Goal: Check status: Check status

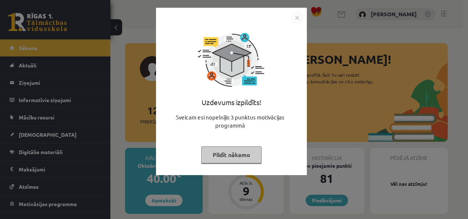
click at [251, 156] on button "Pildīt nākamo" at bounding box center [231, 154] width 60 height 17
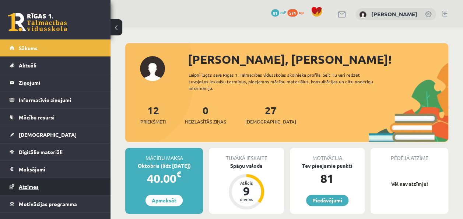
click at [42, 186] on link "Atzīmes" at bounding box center [56, 186] width 92 height 17
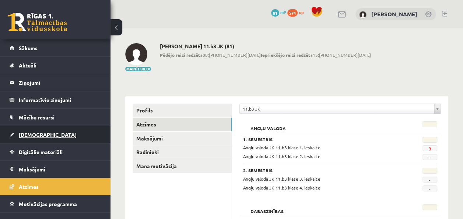
click at [38, 134] on span "[DEMOGRAPHIC_DATA]" at bounding box center [48, 134] width 58 height 7
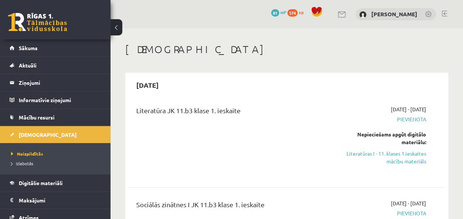
scroll to position [15, 0]
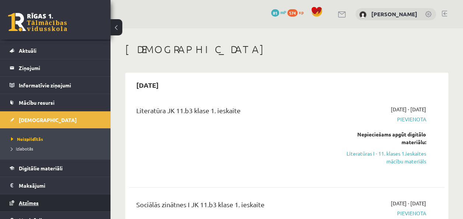
click at [35, 205] on link "Atzīmes" at bounding box center [56, 202] width 92 height 17
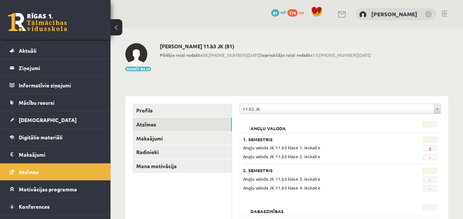
drag, startPoint x: 309, startPoint y: 147, endPoint x: 271, endPoint y: 136, distance: 39.9
click at [297, 141] on div "1. Semestris Angļu valoda JK 11.b3 klase 1. ieskaite 3 Angļu valoda JK 11.b3 kl…" at bounding box center [340, 148] width 194 height 23
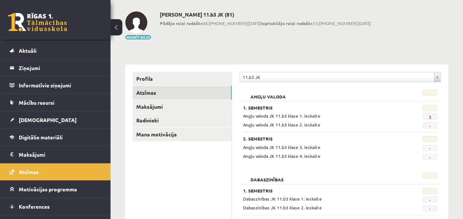
scroll to position [27, 0]
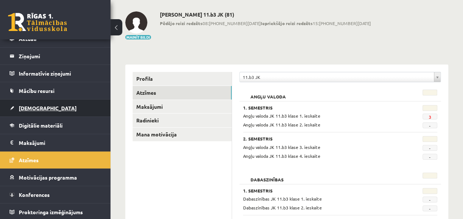
click at [53, 107] on link "[DEMOGRAPHIC_DATA]" at bounding box center [56, 107] width 92 height 17
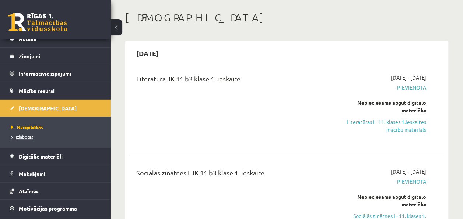
click at [27, 138] on span "Izlabotās" at bounding box center [22, 137] width 22 height 6
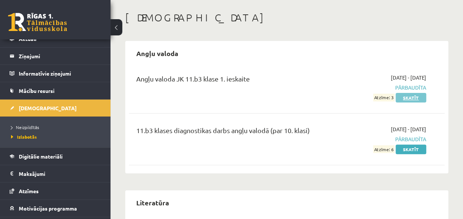
click at [418, 97] on link "Skatīt" at bounding box center [410, 98] width 31 height 10
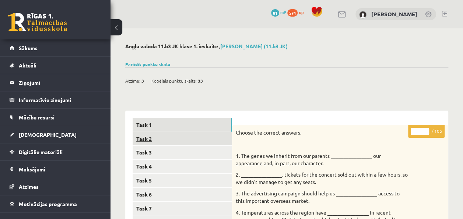
click at [165, 142] on link "Task 2" at bounding box center [182, 139] width 99 height 14
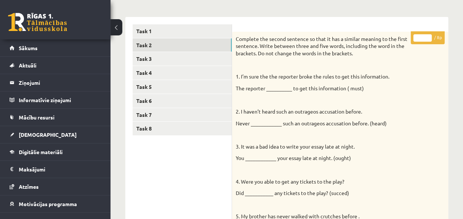
scroll to position [92, 0]
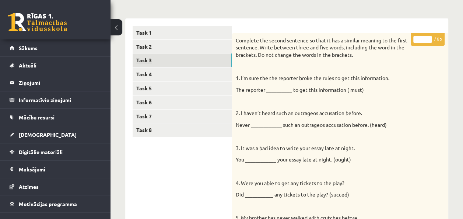
click at [150, 54] on link "Task 3" at bounding box center [182, 60] width 99 height 14
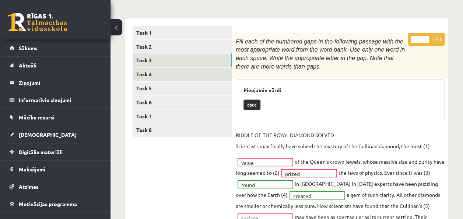
click at [141, 79] on link "Task 4" at bounding box center [182, 74] width 99 height 14
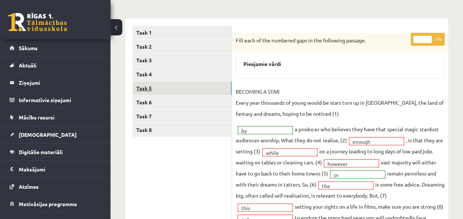
click at [143, 89] on link "Task 5" at bounding box center [182, 88] width 99 height 14
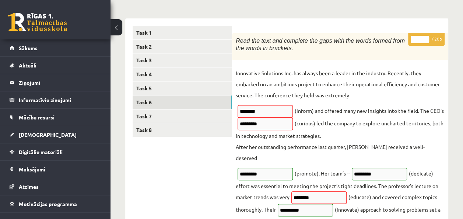
click at [144, 101] on link "Task 6" at bounding box center [182, 102] width 99 height 14
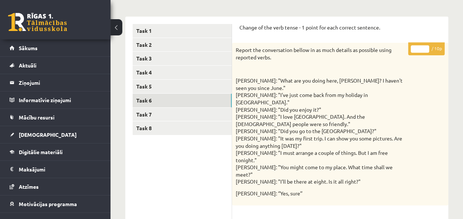
scroll to position [87, 0]
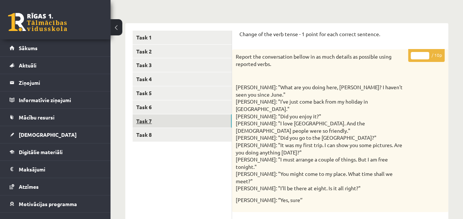
click at [162, 118] on link "Task 7" at bounding box center [182, 121] width 99 height 14
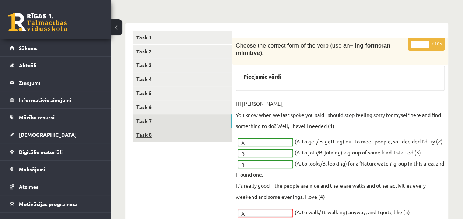
click at [144, 133] on link "Task 8" at bounding box center [182, 135] width 99 height 14
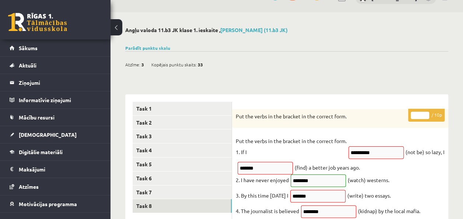
scroll to position [15, 0]
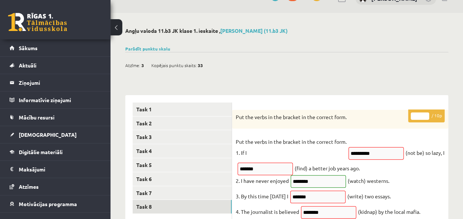
click at [149, 45] on div "Parādīt punktu skalu Atzīme No Līdz 1 0 17 2 18 26 3 27 34 4 35 43 5 44 51 6 52…" at bounding box center [286, 48] width 323 height 7
click at [149, 50] on link "Parādīt punktu skalu" at bounding box center [147, 49] width 45 height 6
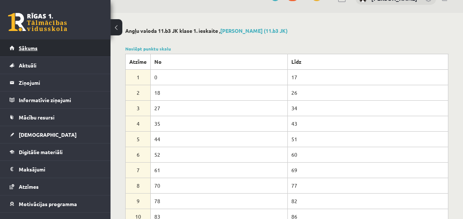
click at [38, 49] on link "Sākums" at bounding box center [56, 47] width 92 height 17
